Goal: Complete application form

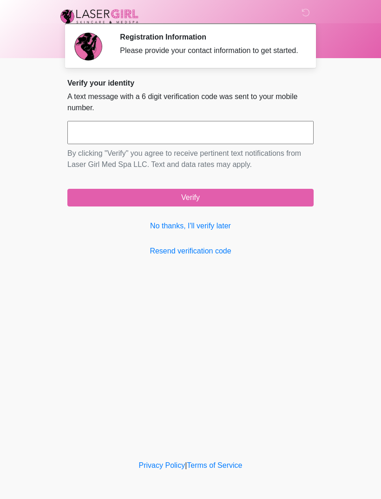
click at [218, 232] on link "No thanks, I'll verify later" at bounding box center [190, 225] width 247 height 11
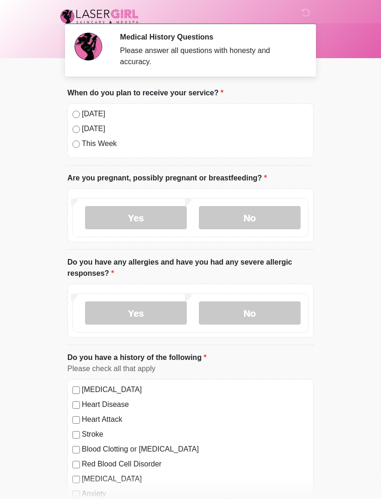
click at [107, 1] on div at bounding box center [183, 16] width 279 height 33
click at [261, 215] on label "No" at bounding box center [250, 217] width 102 height 23
click at [282, 312] on label "No" at bounding box center [250, 312] width 102 height 23
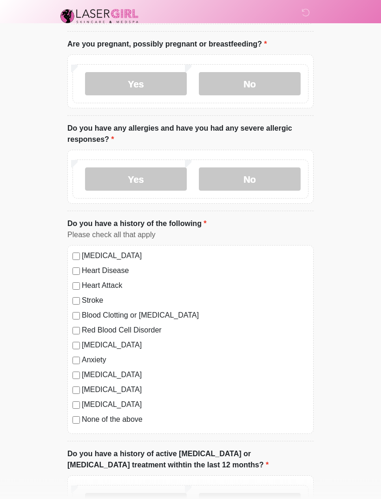
scroll to position [139, 0]
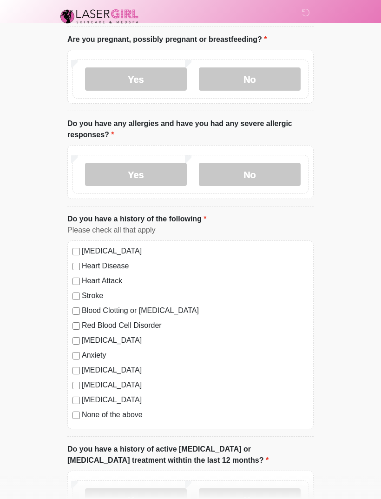
click at [68, 413] on div "High Blood Pressure Heart Disease Heart Attack Stroke Blood Clotting or Bleedin…" at bounding box center [190, 334] width 247 height 189
click at [83, 414] on label "None of the above" at bounding box center [195, 414] width 227 height 11
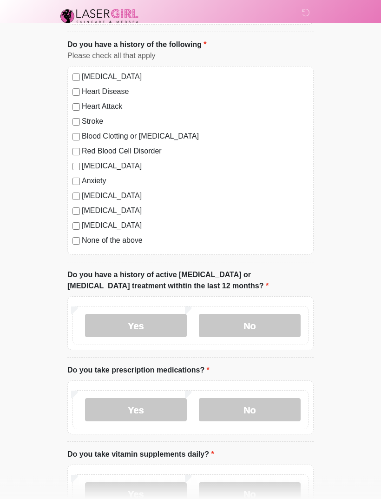
scroll to position [318, 0]
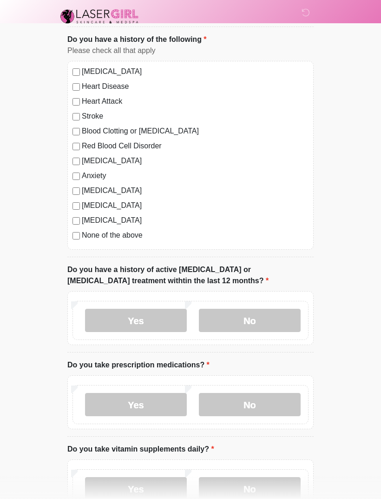
click at [272, 321] on label "No" at bounding box center [250, 320] width 102 height 23
click at [160, 398] on label "Yes" at bounding box center [136, 404] width 102 height 23
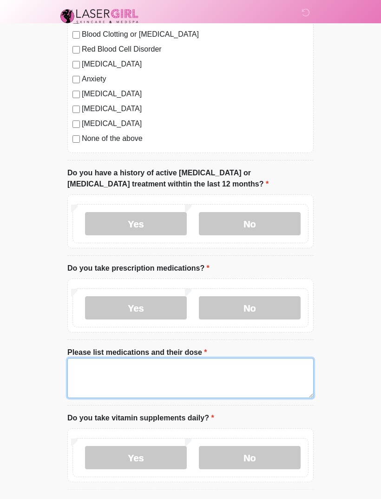
click at [92, 378] on textarea "Please list medications and their dose" at bounding box center [190, 379] width 247 height 40
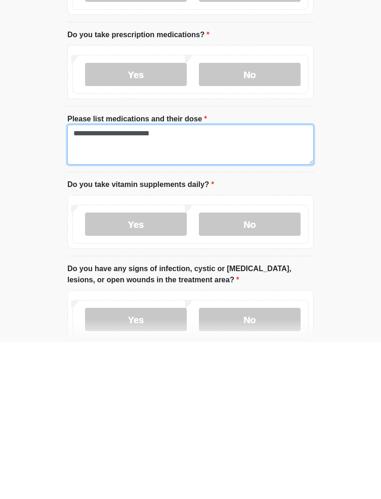
scroll to position [495, 0]
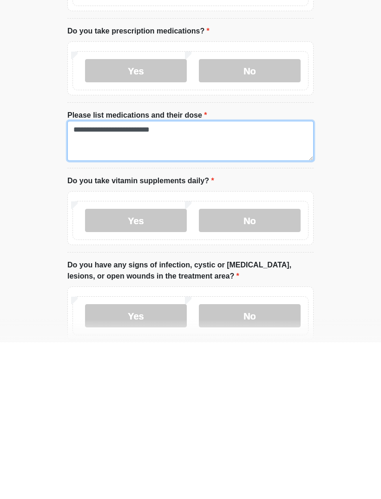
type textarea "**********"
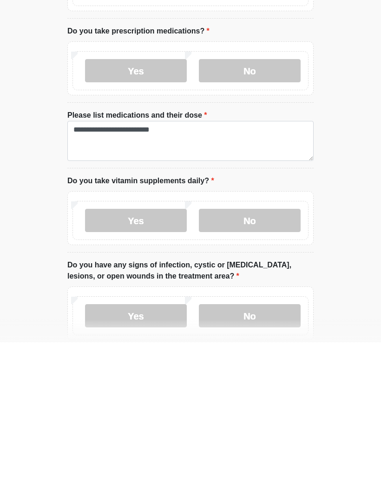
click at [157, 366] on label "Yes" at bounding box center [136, 377] width 102 height 23
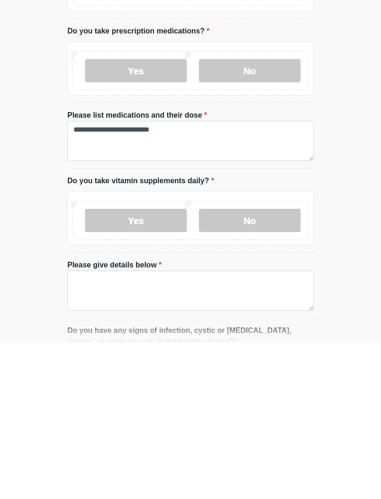
scroll to position [652, 0]
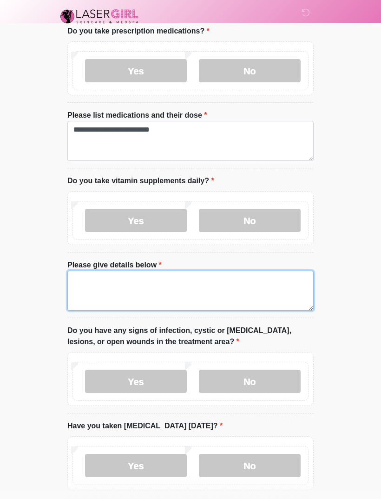
click at [226, 283] on textarea "Please give details below" at bounding box center [190, 291] width 247 height 40
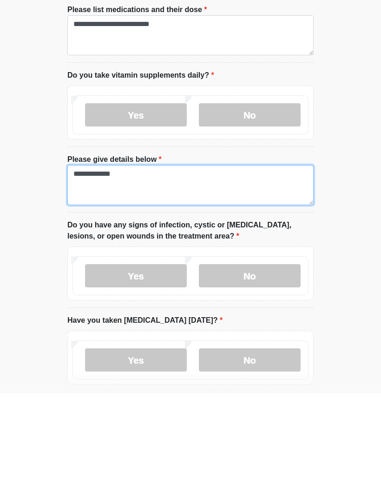
type textarea "**********"
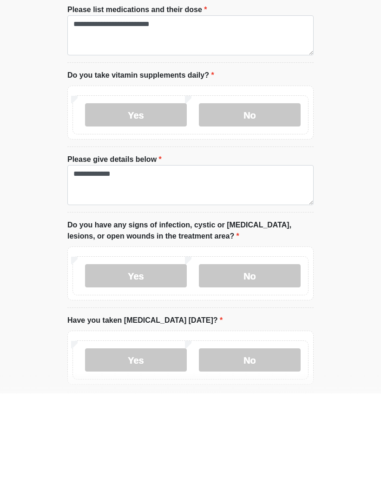
click at [267, 370] on label "No" at bounding box center [250, 381] width 102 height 23
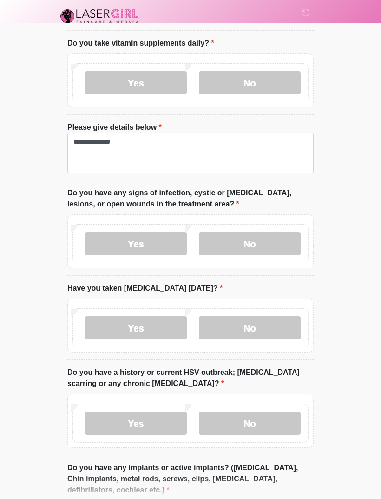
scroll to position [824, 0]
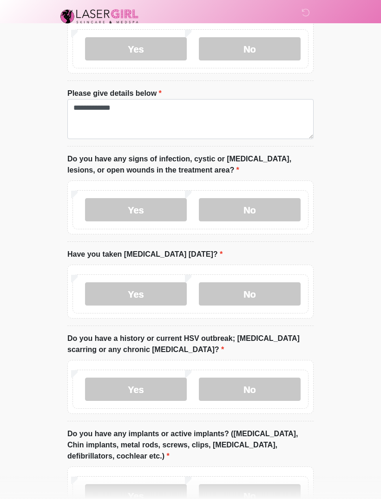
click at [273, 296] on label "No" at bounding box center [250, 293] width 102 height 23
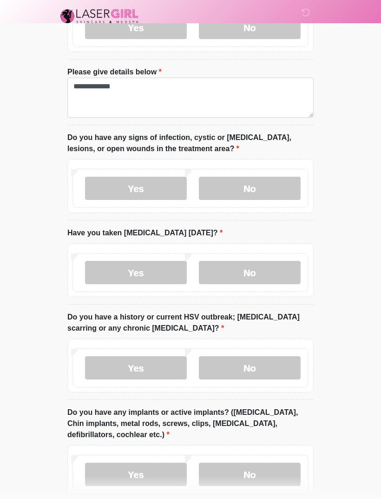
scroll to position [860, 0]
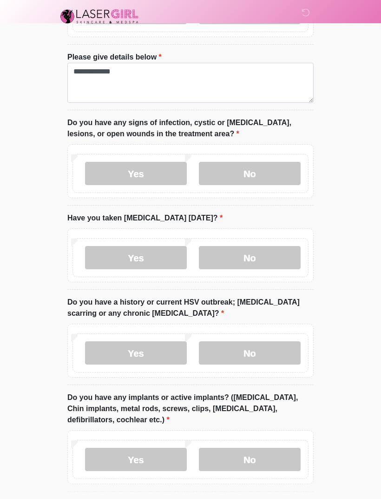
click at [281, 352] on label "No" at bounding box center [250, 352] width 102 height 23
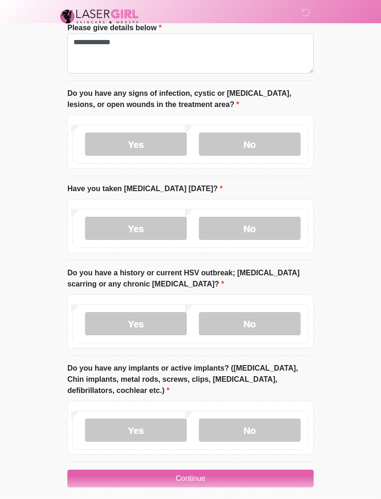
scroll to position [895, 0]
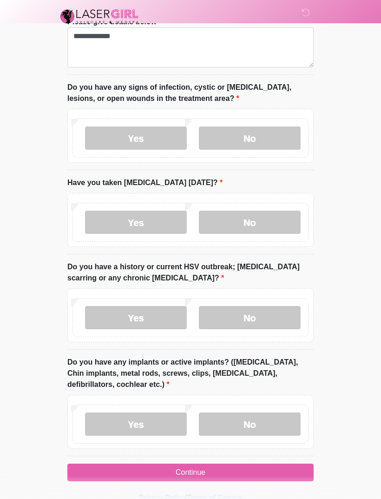
click at [280, 420] on label "No" at bounding box center [250, 424] width 102 height 23
click at [279, 473] on button "Continue" at bounding box center [190, 473] width 247 height 18
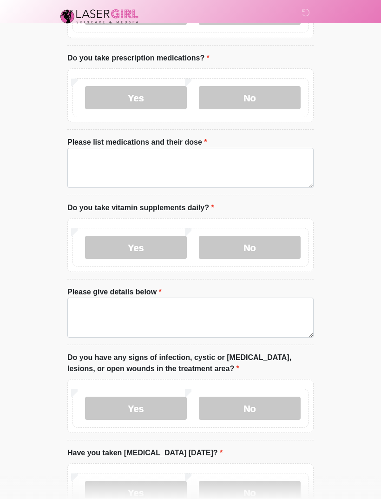
scroll to position [0, 0]
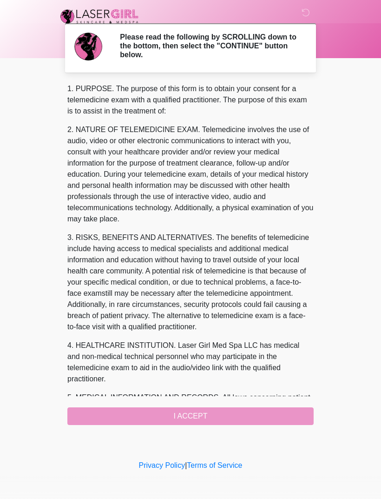
click at [261, 413] on div "1. PURPOSE. The purpose of this form is to obtain your consent for a telemedici…" at bounding box center [190, 254] width 247 height 342
click at [279, 415] on div "1. PURPOSE. The purpose of this form is to obtain your consent for a telemedici…" at bounding box center [190, 254] width 247 height 342
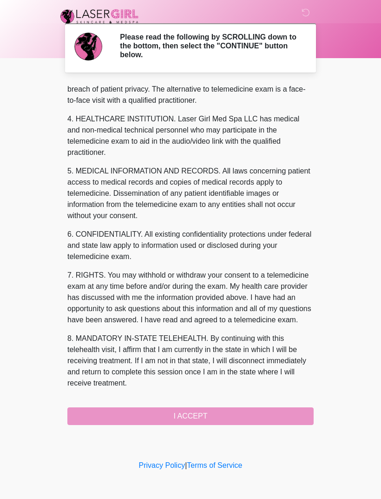
scroll to position [249, 0]
click at [262, 415] on button "I ACCEPT" at bounding box center [190, 416] width 247 height 18
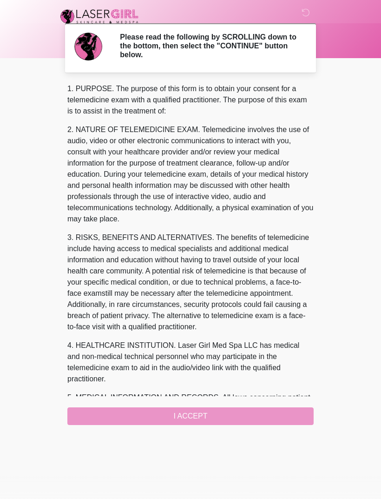
click at [242, 406] on div "1. PURPOSE. The purpose of this form is to obtain your consent for a telemedici…" at bounding box center [190, 254] width 247 height 342
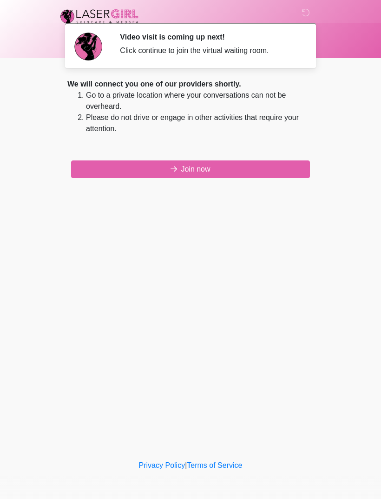
click at [290, 175] on button "Join now" at bounding box center [190, 169] width 239 height 18
